Goal: Check status: Check status

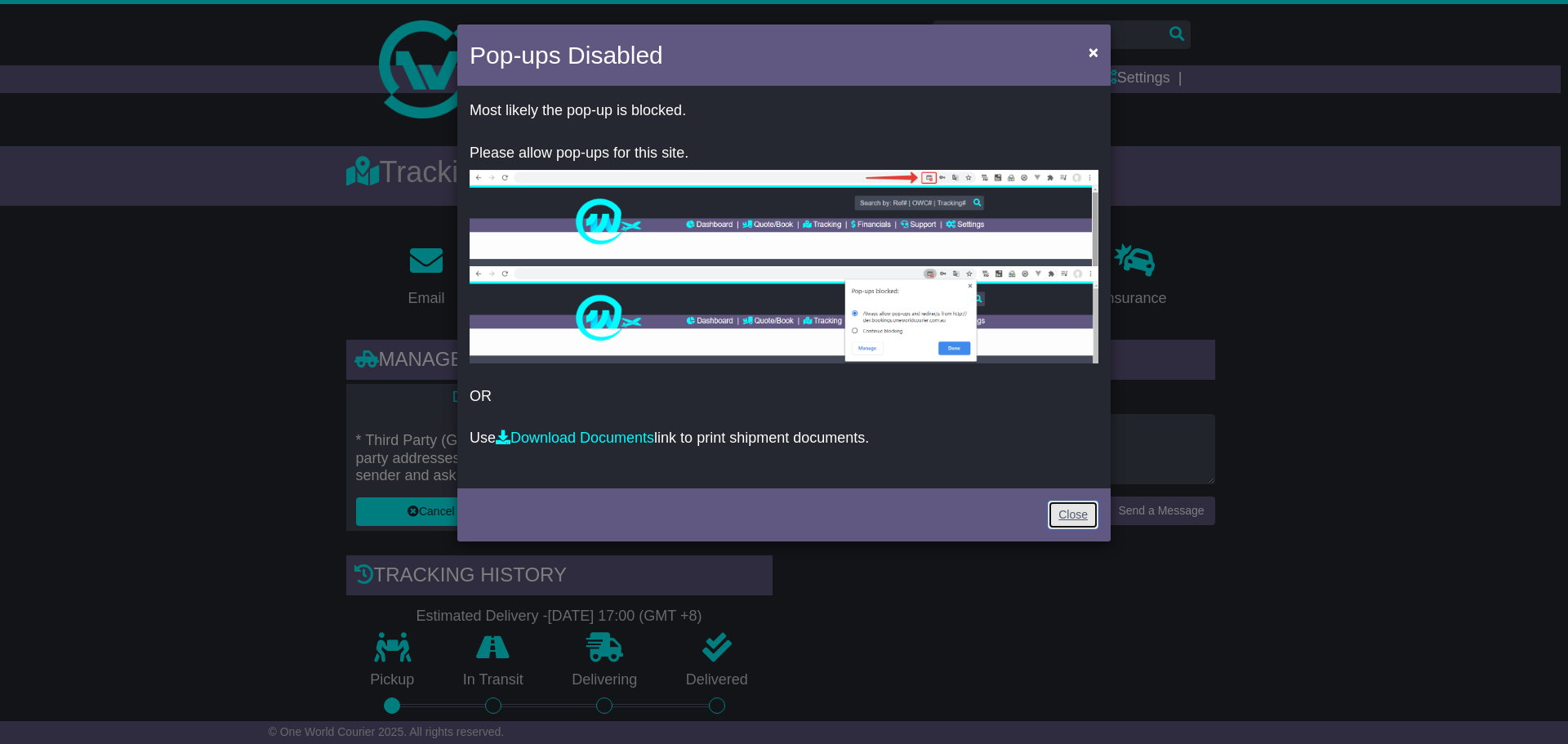
click at [1080, 514] on link "Close" at bounding box center [1073, 515] width 51 height 29
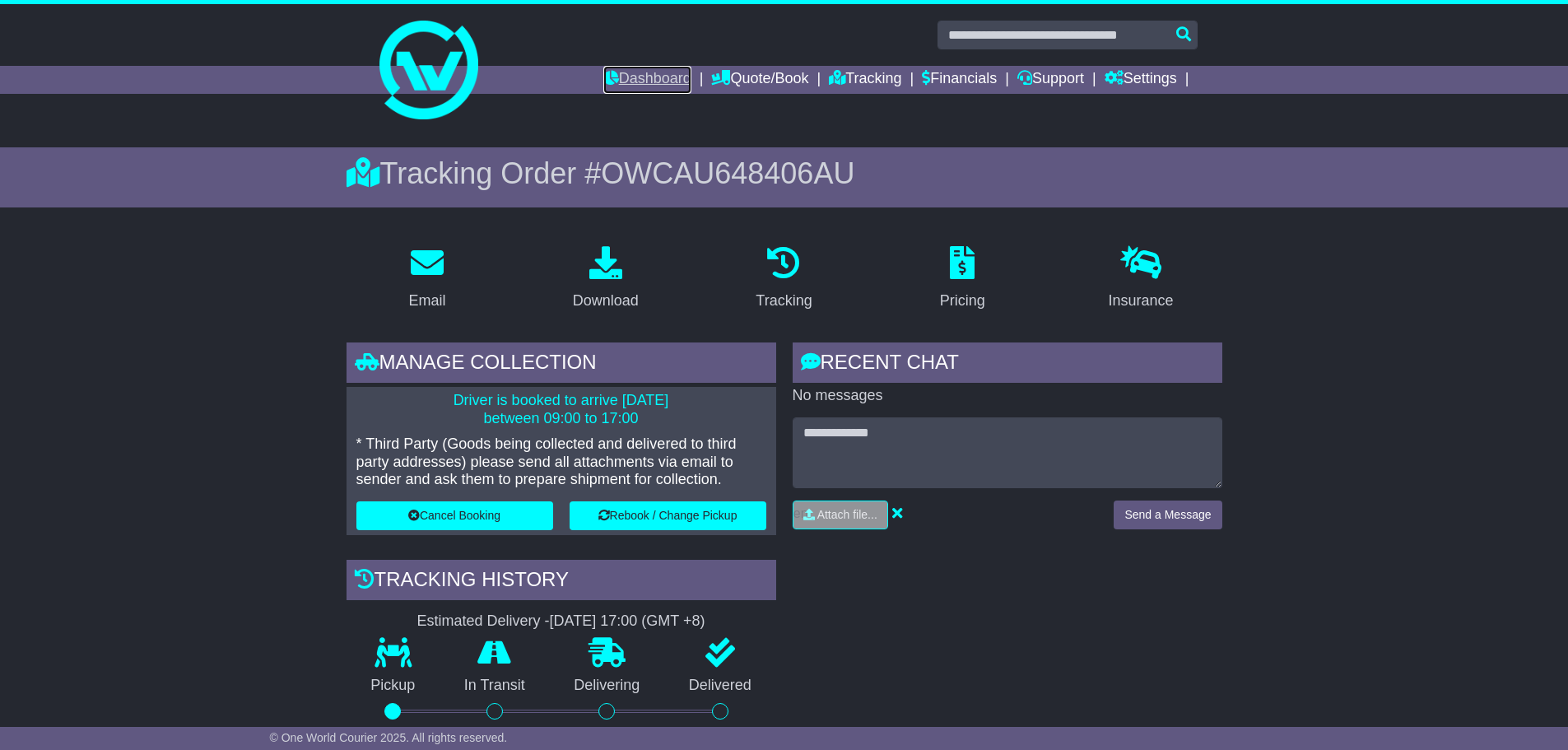
click at [641, 82] on link "Dashboard" at bounding box center [648, 80] width 88 height 28
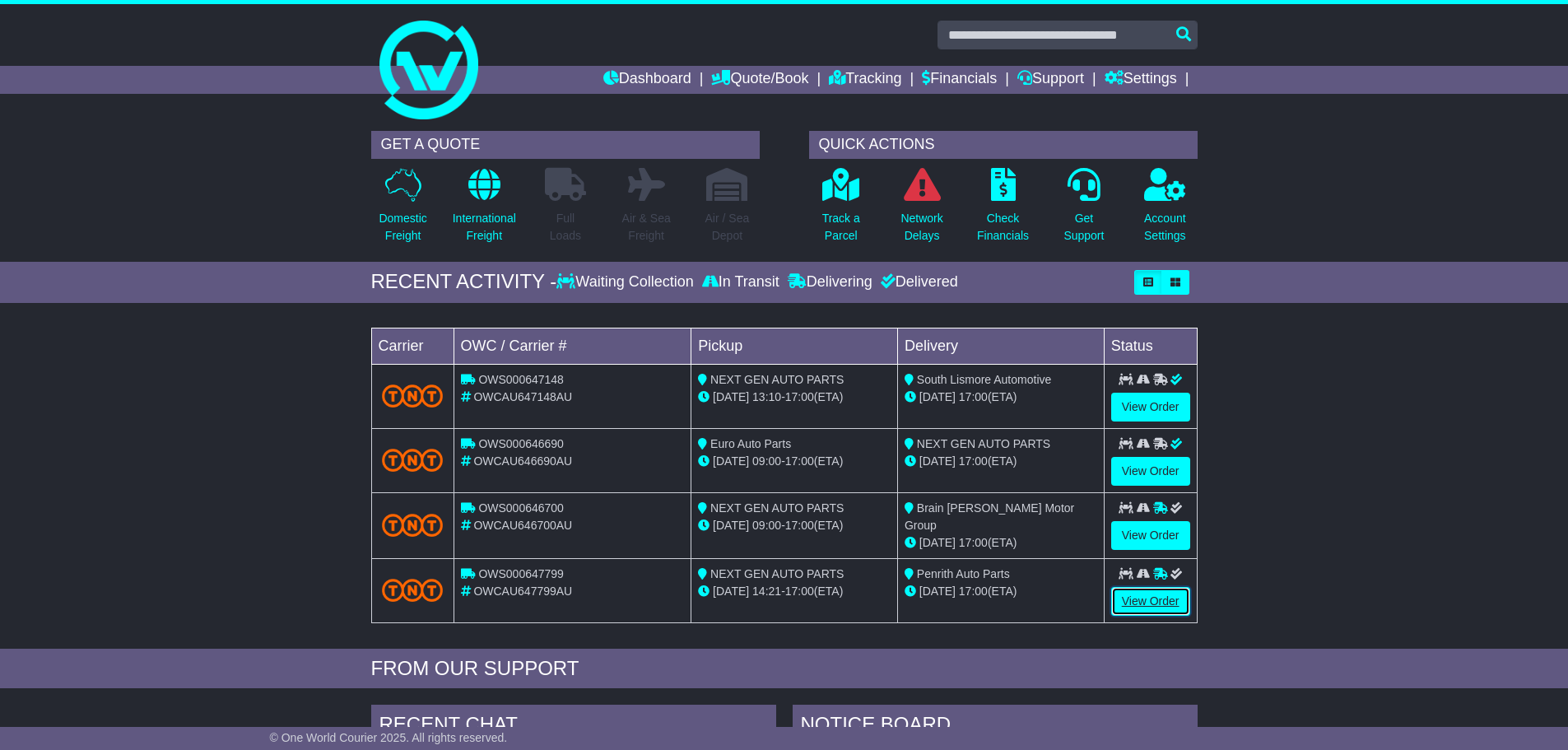
click at [1130, 594] on link "View Order" at bounding box center [1150, 601] width 79 height 29
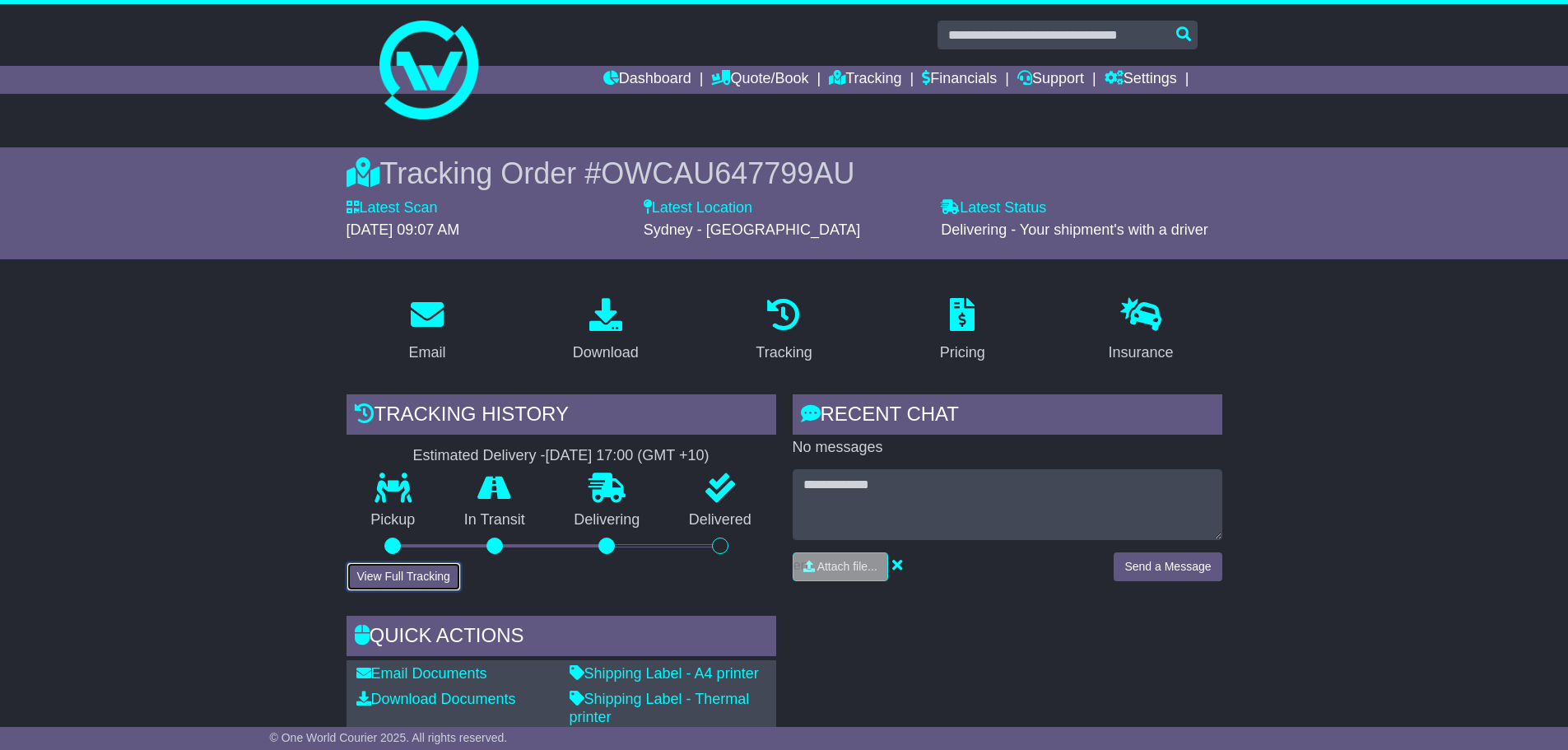
click at [440, 572] on button "View Full Tracking" at bounding box center [403, 577] width 115 height 29
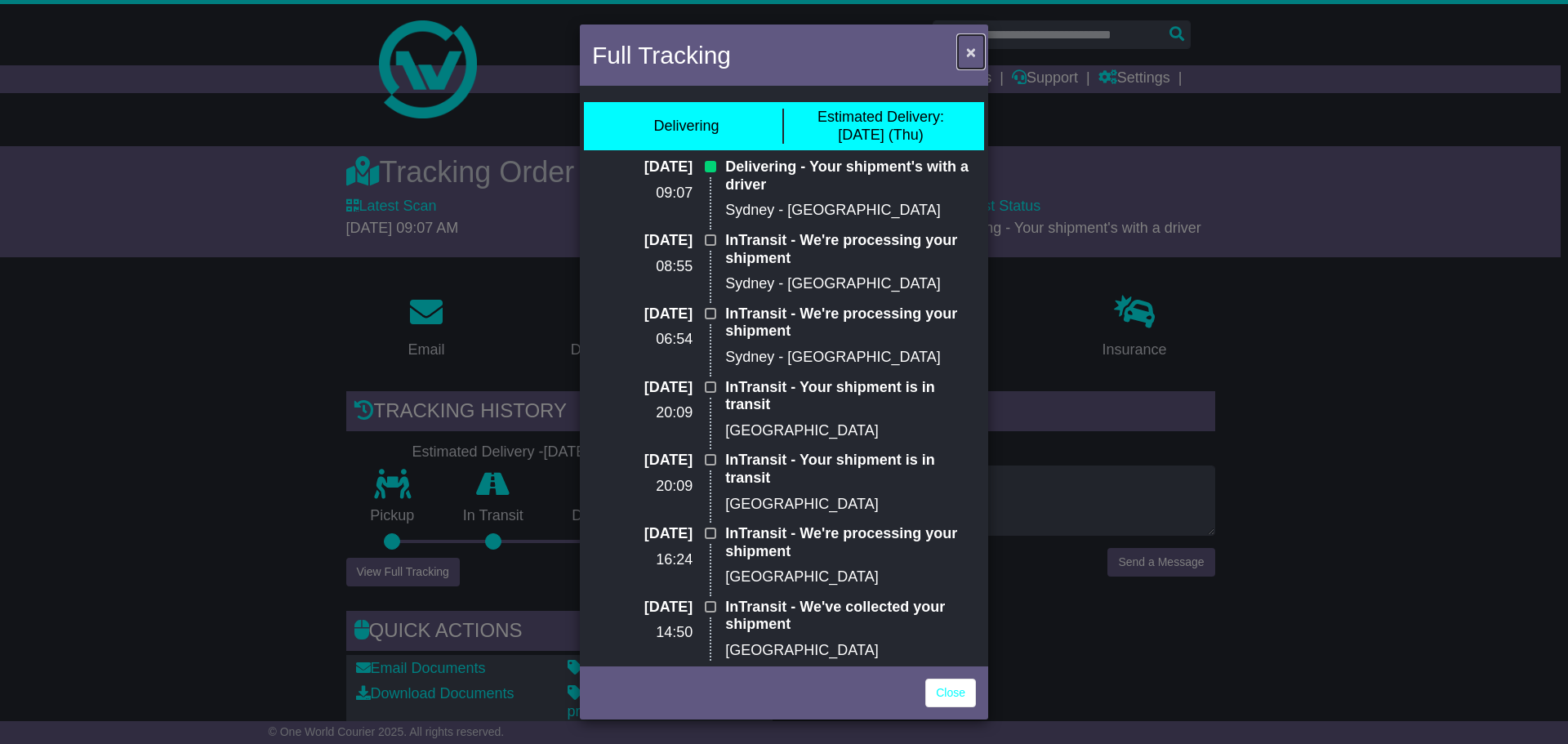
click at [969, 53] on span "×" at bounding box center [971, 51] width 10 height 19
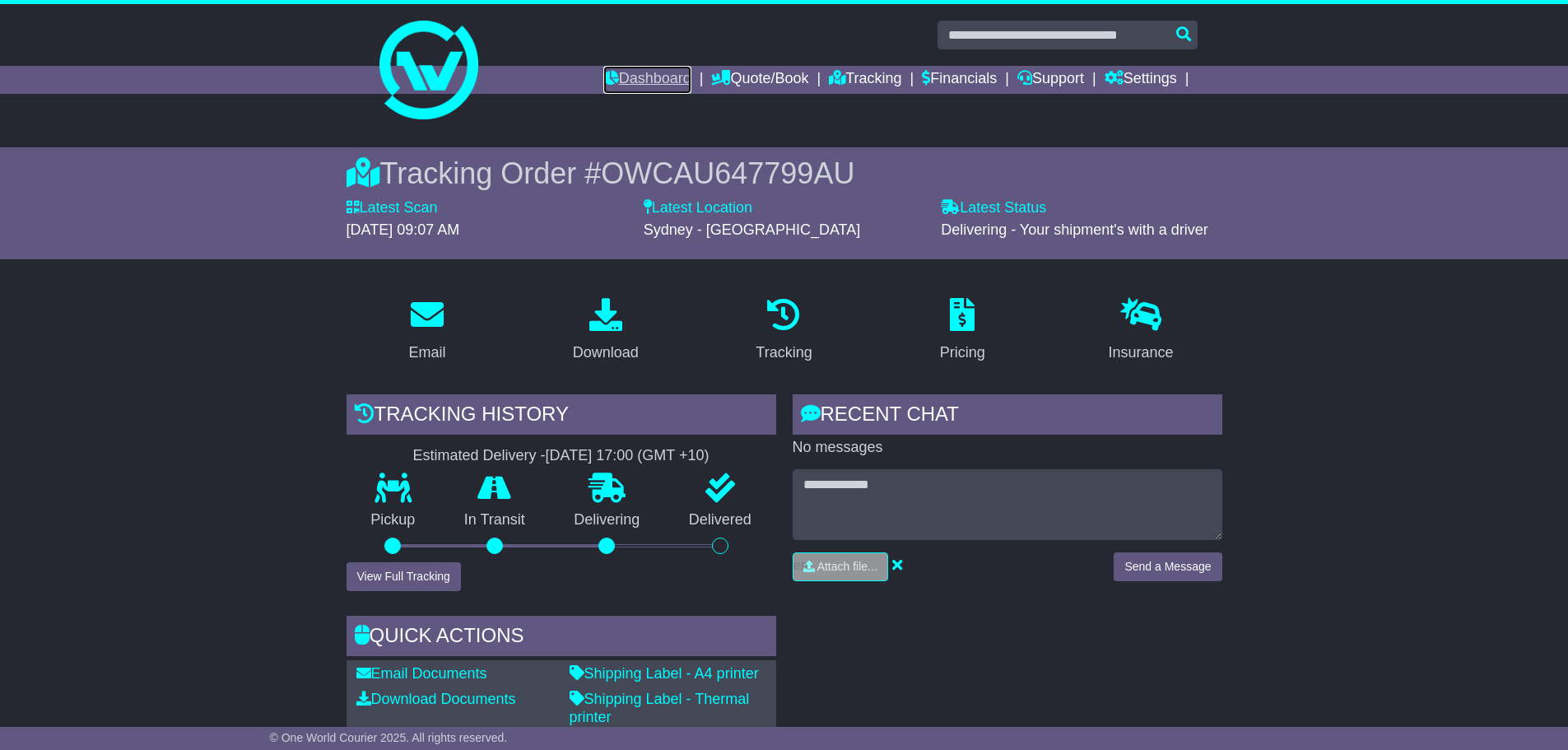
click at [636, 73] on link "Dashboard" at bounding box center [648, 80] width 88 height 28
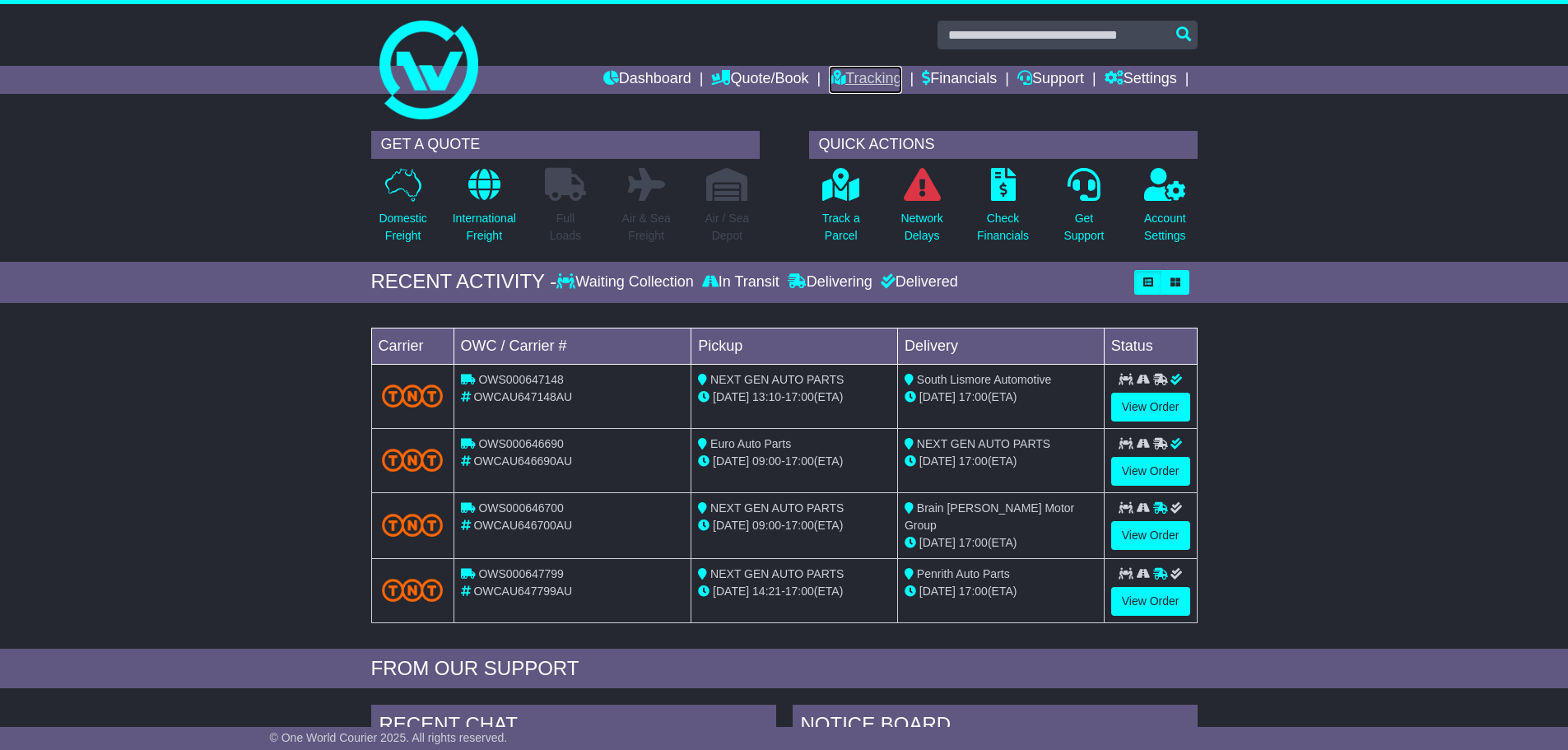
click at [861, 82] on link "Tracking" at bounding box center [864, 80] width 72 height 28
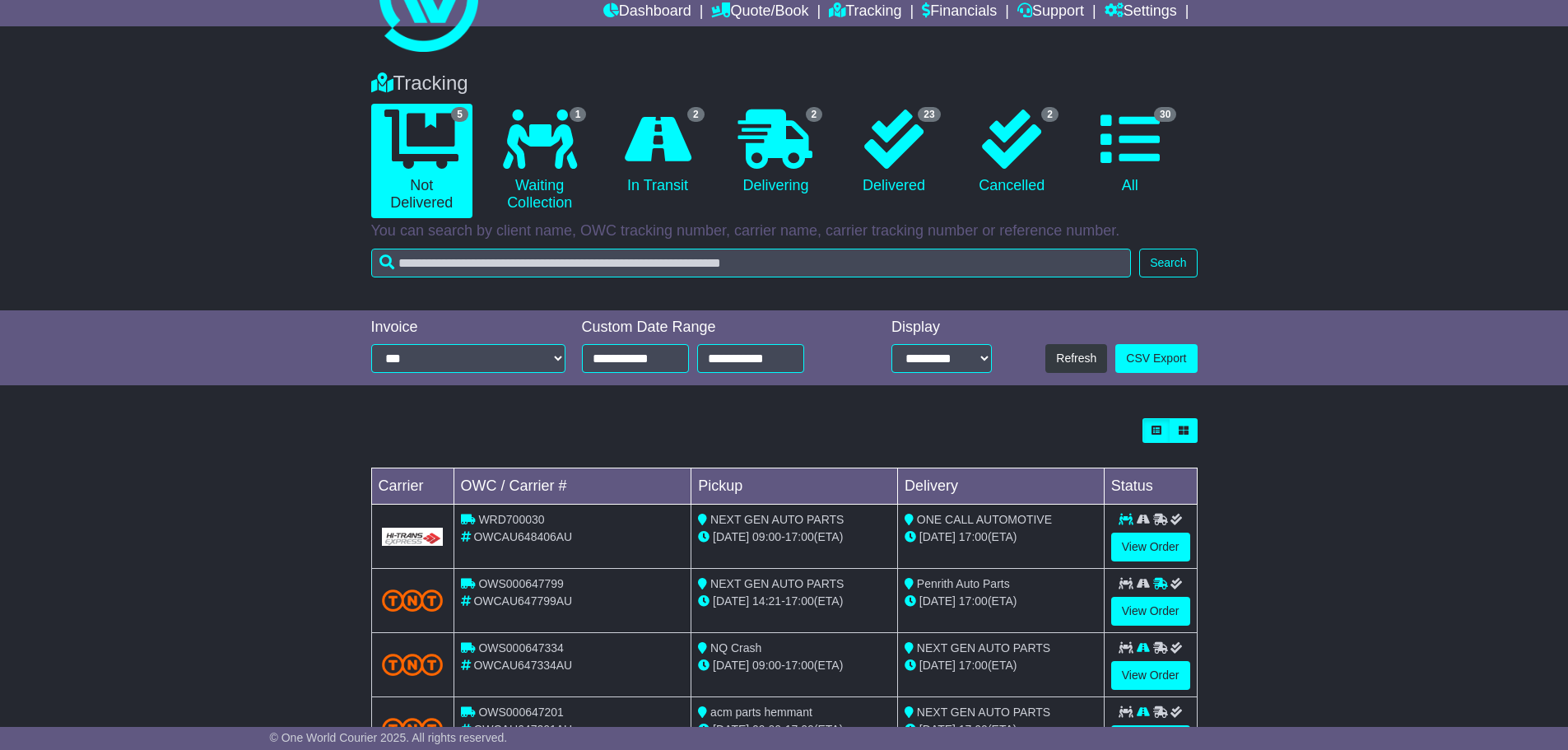
scroll to position [165, 0]
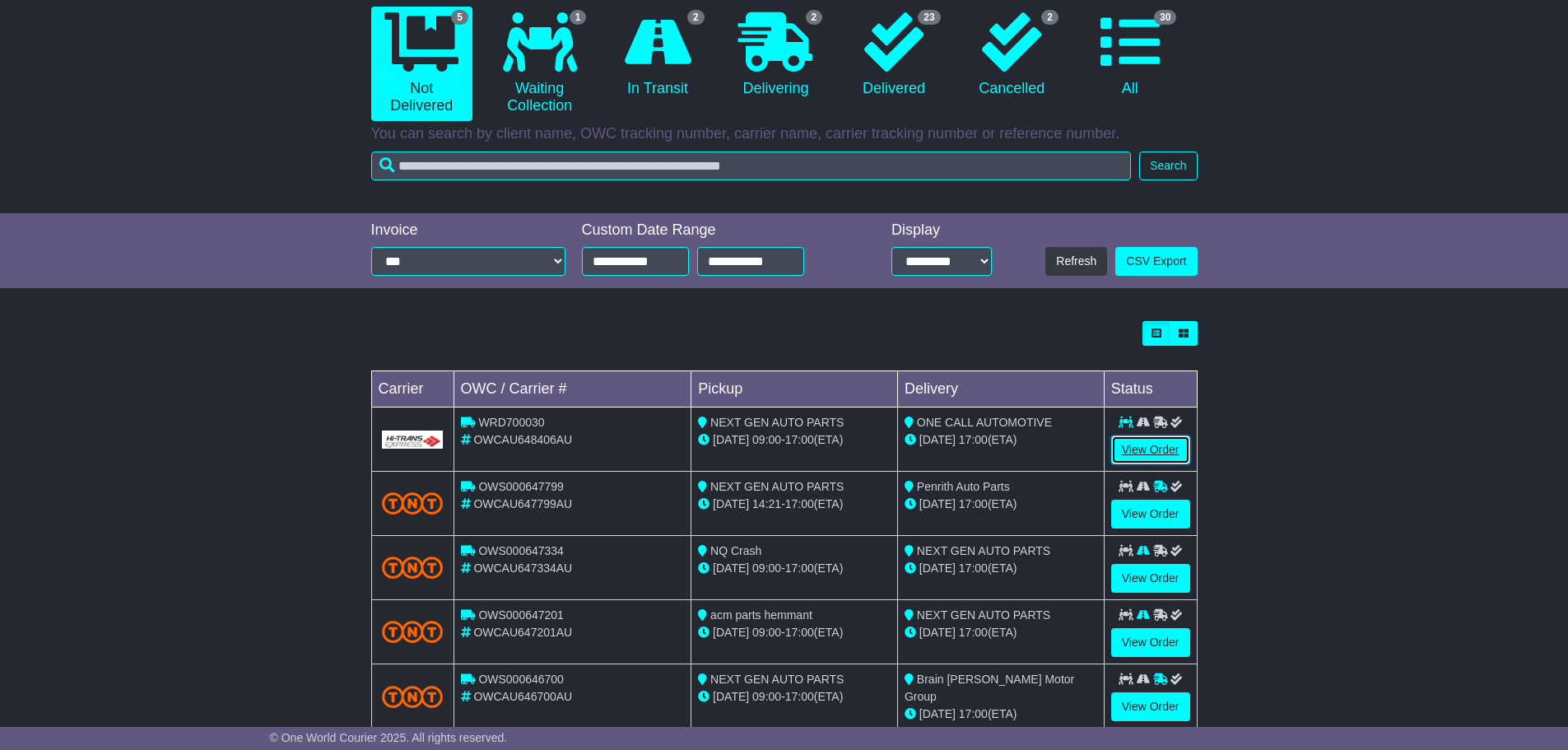
click at [1132, 450] on link "View Order" at bounding box center [1150, 450] width 79 height 29
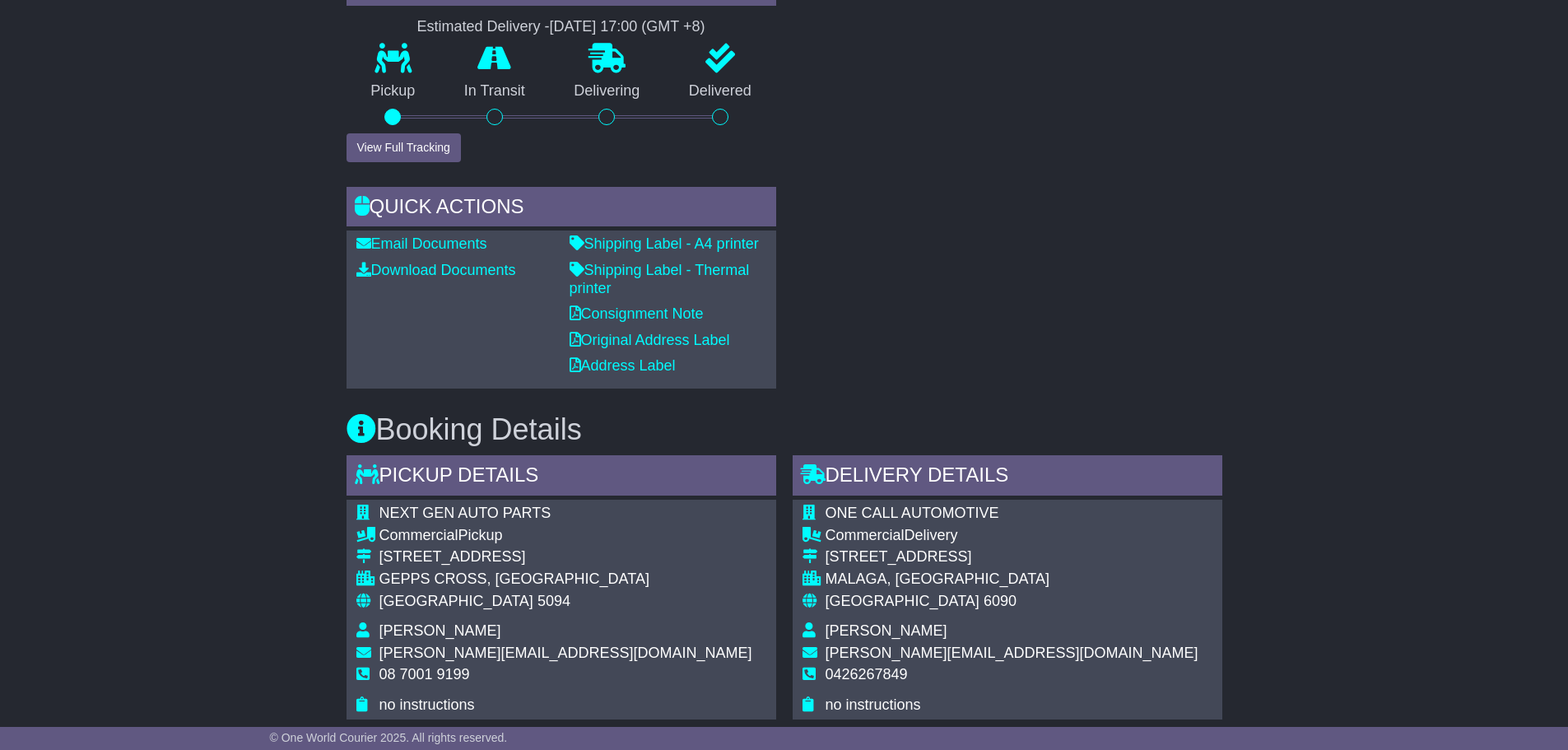
scroll to position [420, 0]
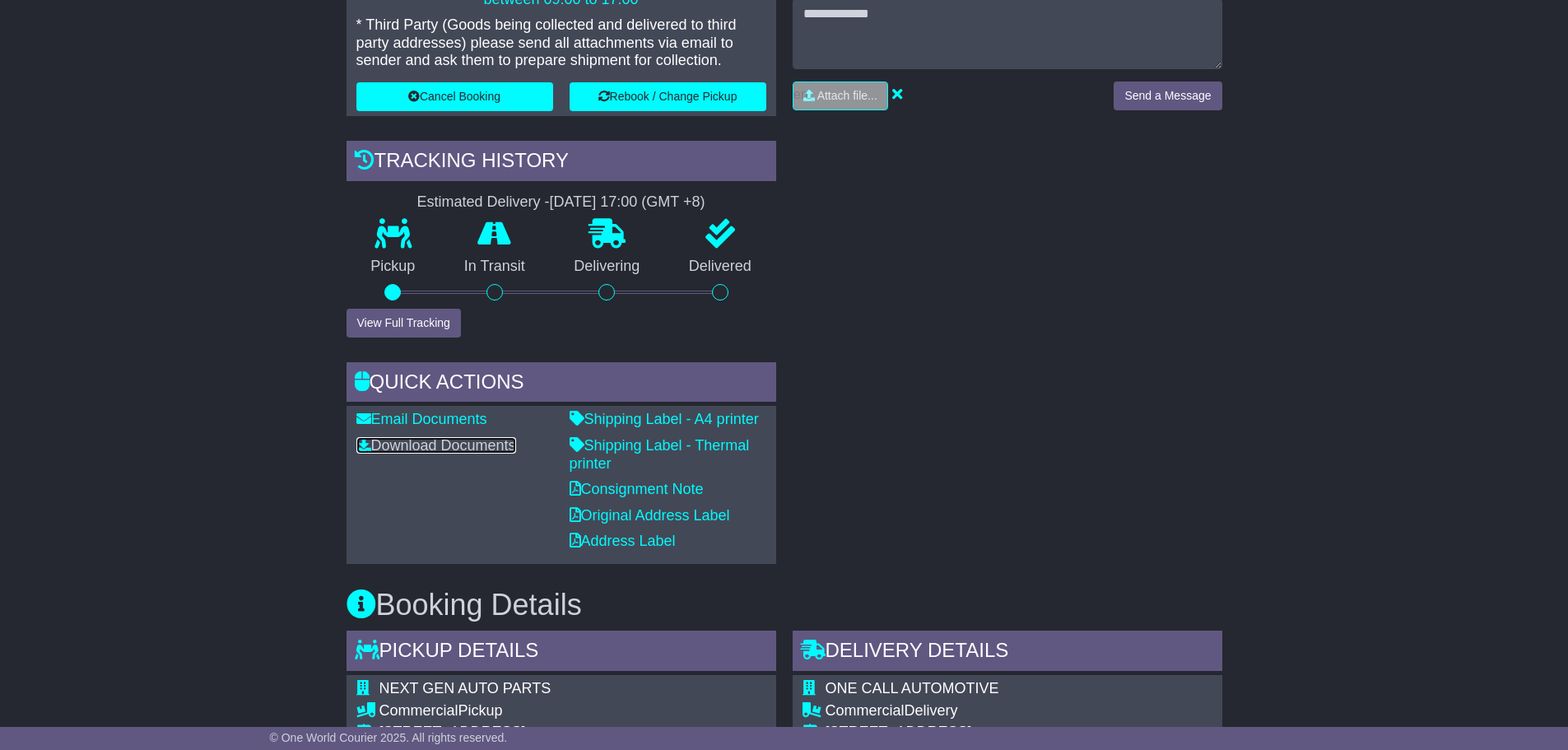
click at [476, 444] on link "Download Documents" at bounding box center [436, 445] width 160 height 16
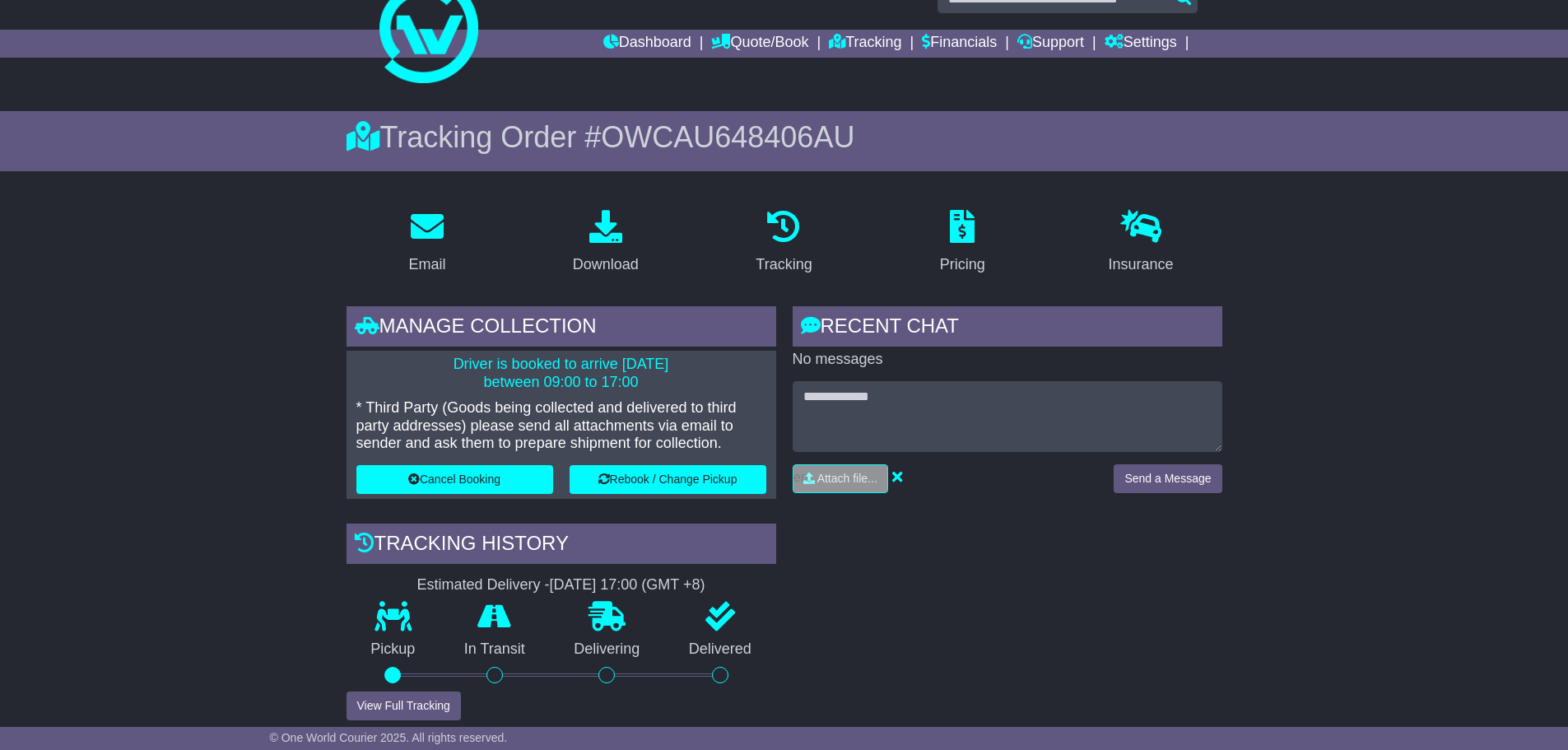
scroll to position [0, 0]
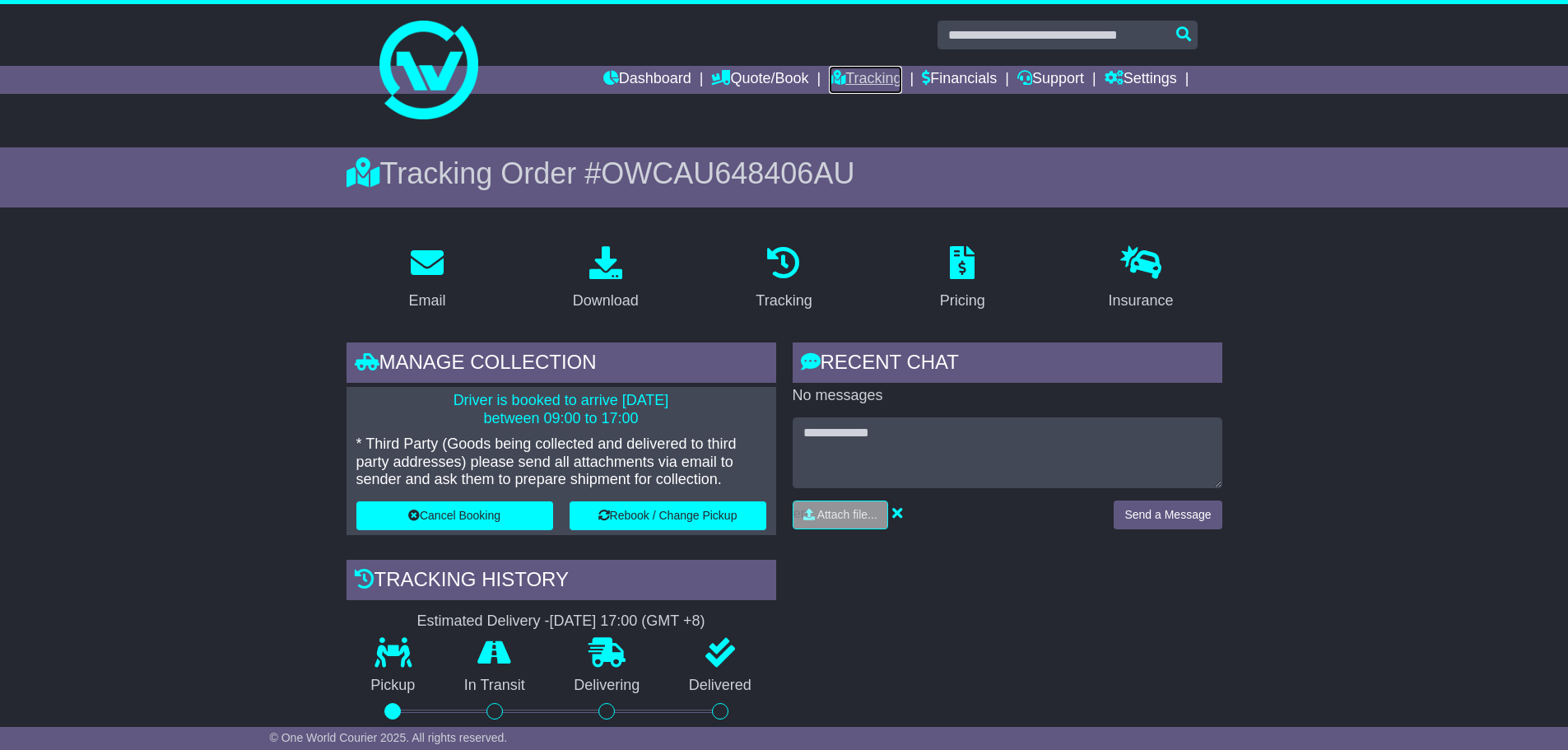
click at [869, 83] on link "Tracking" at bounding box center [864, 80] width 72 height 28
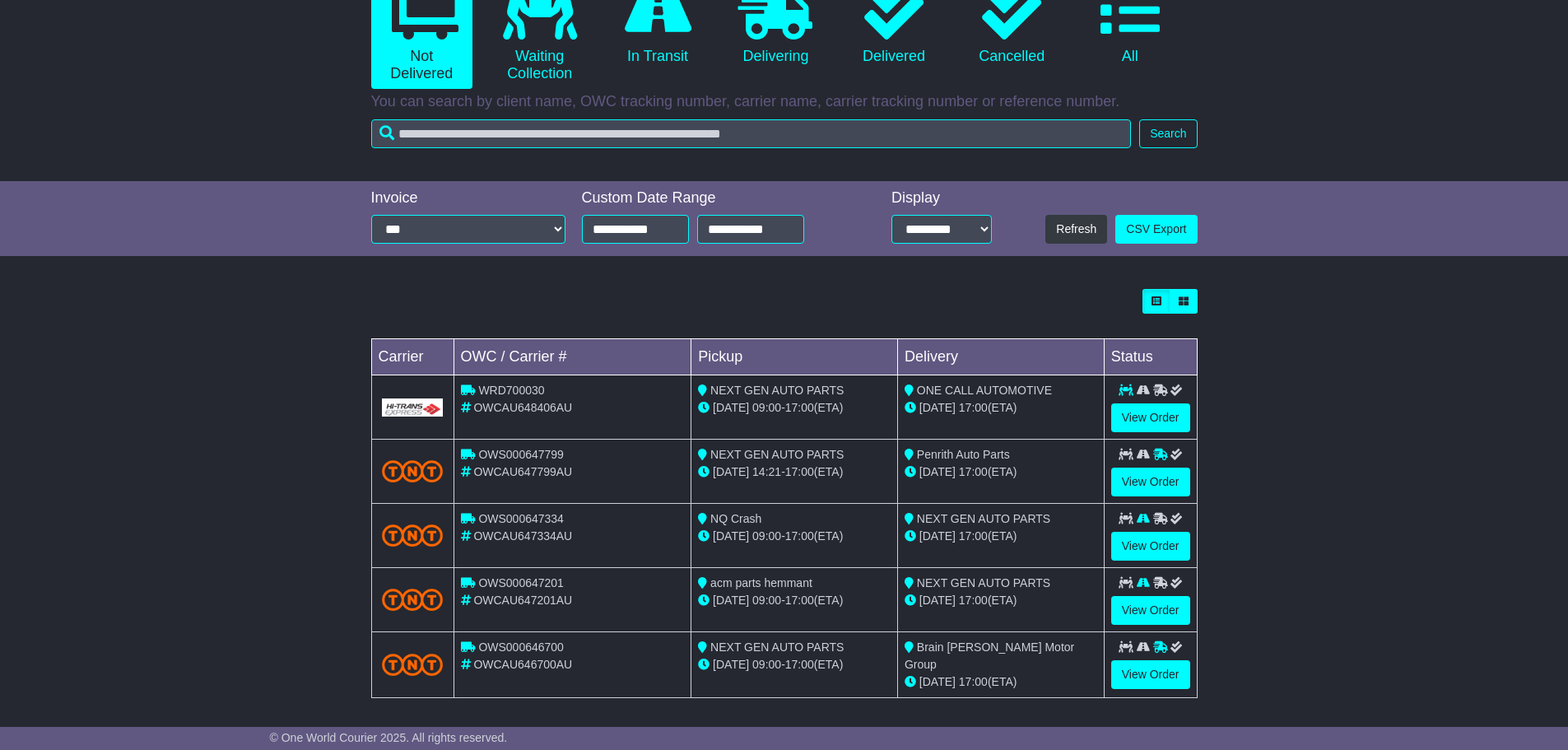
scroll to position [202, 0]
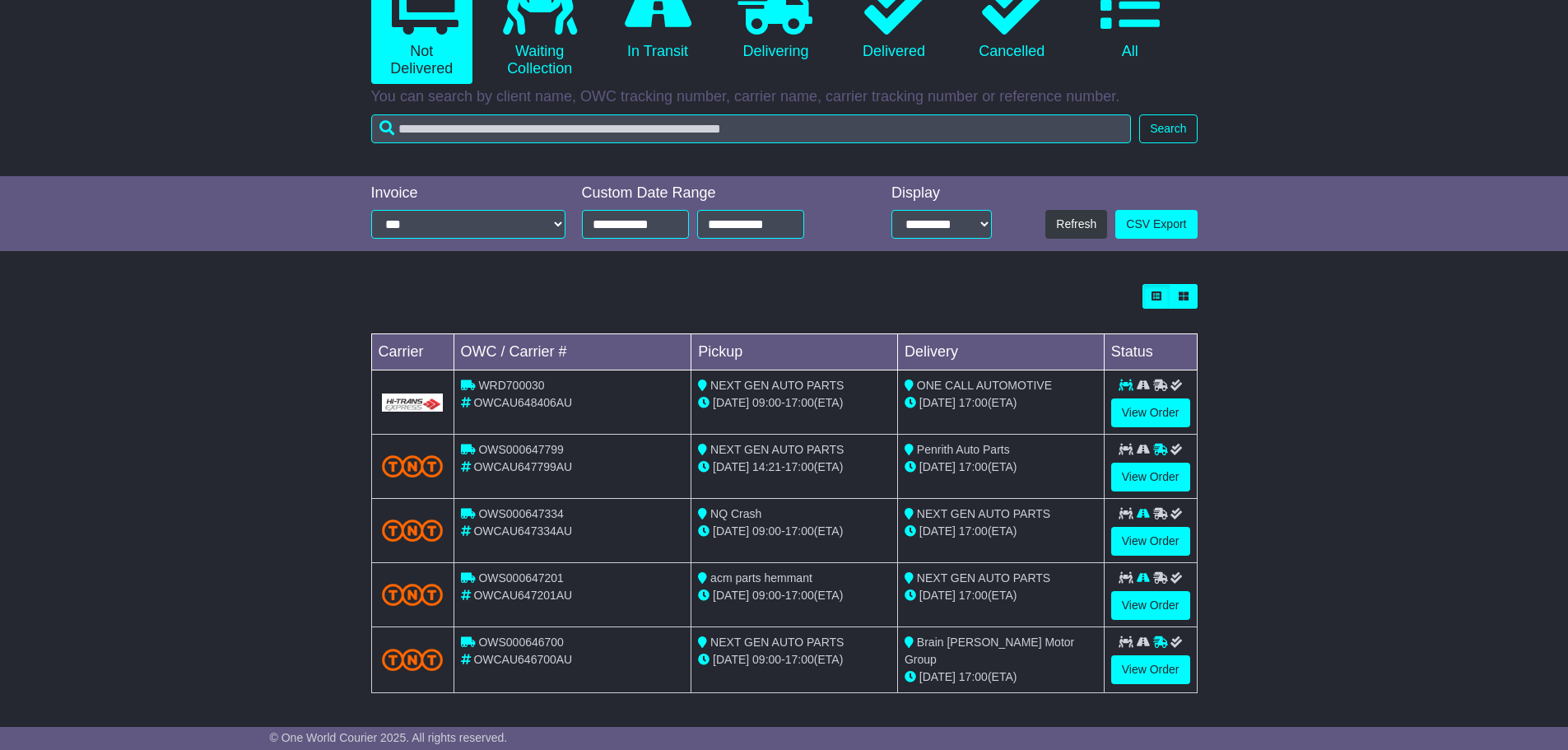
click at [1138, 623] on td "View Order" at bounding box center [1150, 595] width 93 height 65
click at [1138, 604] on link "View Order" at bounding box center [1150, 606] width 79 height 29
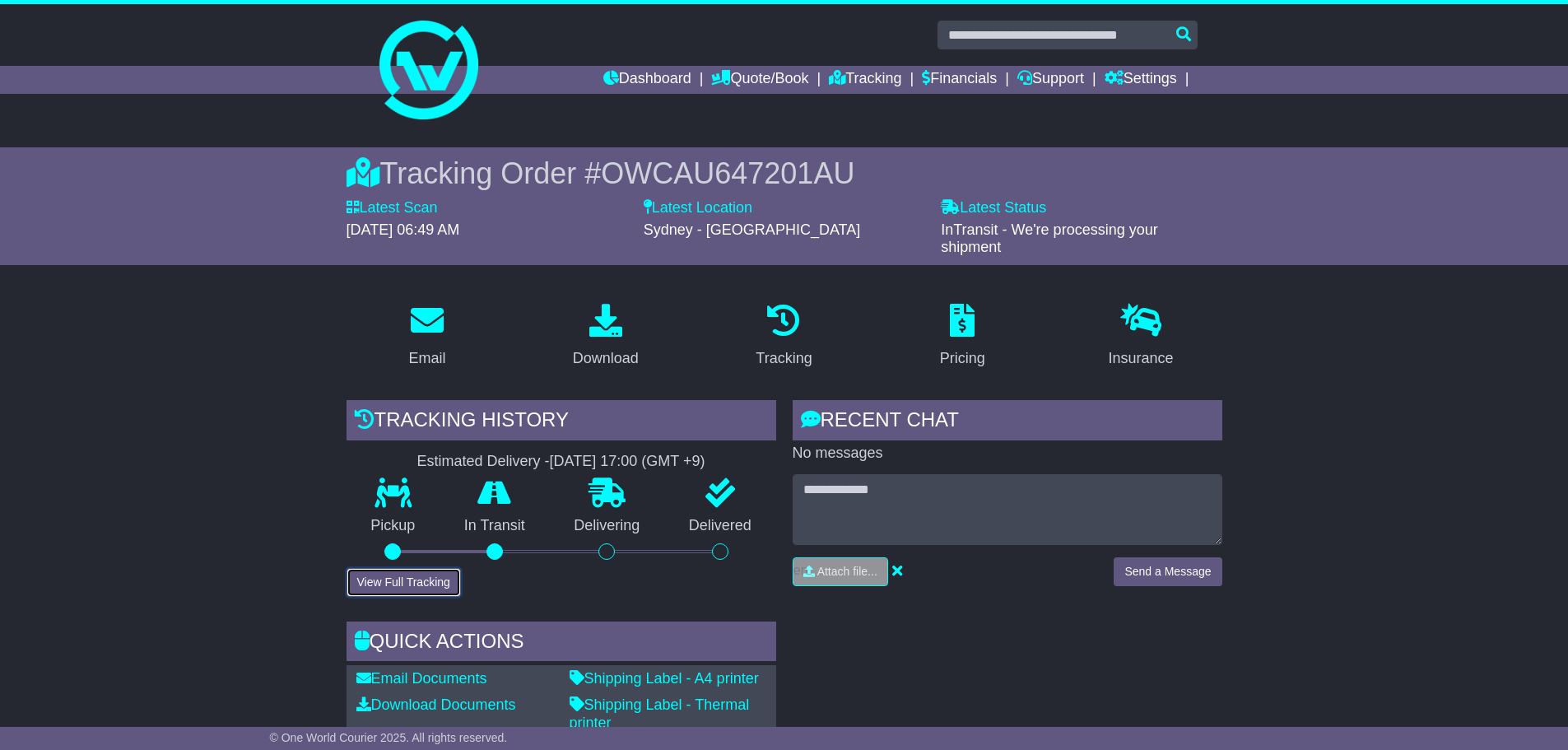
click at [445, 584] on button "View Full Tracking" at bounding box center [403, 583] width 115 height 29
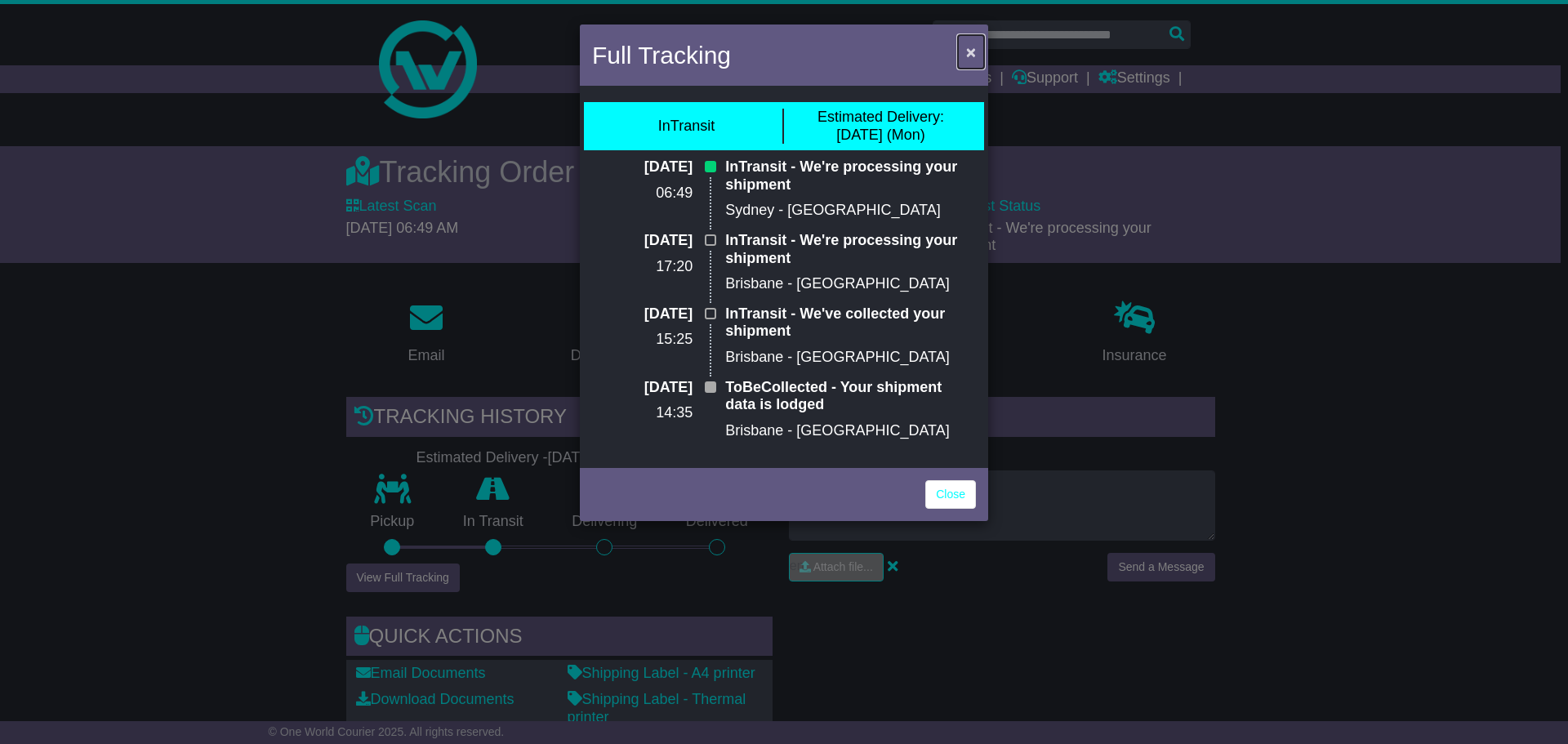
click at [968, 49] on span "×" at bounding box center [971, 51] width 10 height 19
